Goal: Find contact information: Find contact information

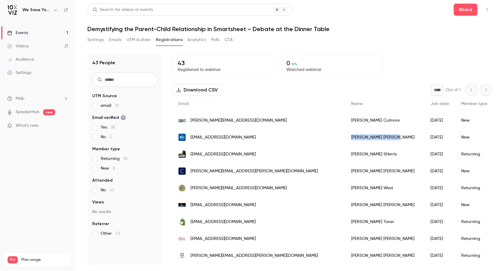
drag, startPoint x: 279, startPoint y: 137, endPoint x: 310, endPoint y: 136, distance: 31.1
click at [345, 136] on div "Nikia Johnson" at bounding box center [384, 137] width 79 height 17
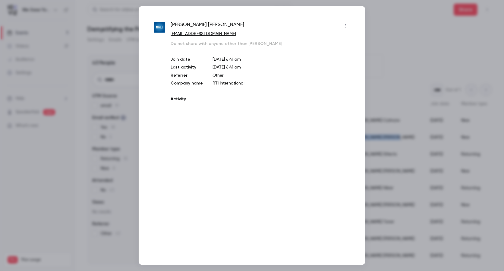
copy div "Nikia Johnson"
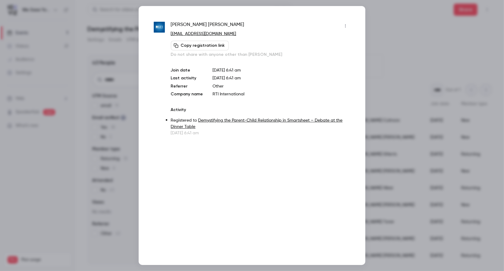
click at [398, 35] on div at bounding box center [252, 135] width 504 height 271
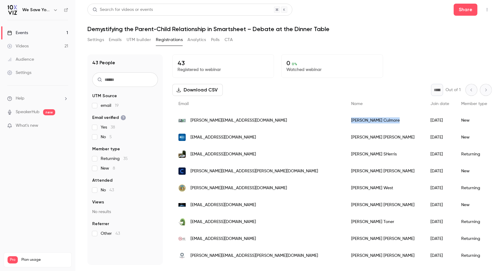
drag, startPoint x: 279, startPoint y: 119, endPoint x: 315, endPoint y: 119, distance: 36.2
click at [345, 119] on div "Michelle Culmore" at bounding box center [384, 120] width 79 height 17
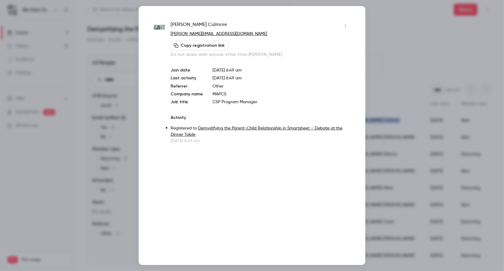
copy div "Michelle Culmore"
click at [403, 60] on div at bounding box center [252, 135] width 504 height 271
